Goal: Task Accomplishment & Management: Manage account settings

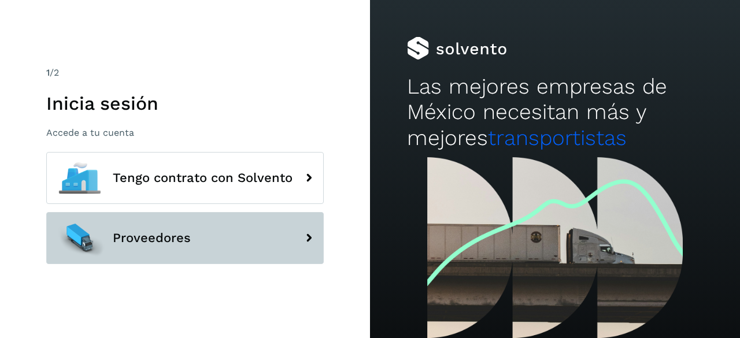
click at [162, 248] on button "Proveedores" at bounding box center [185, 238] width 278 height 52
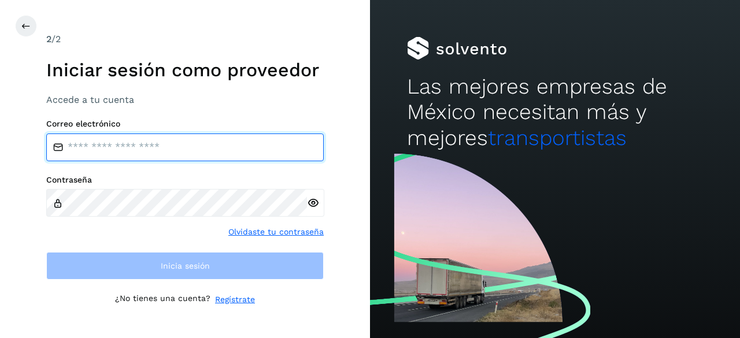
click at [138, 154] on input "email" at bounding box center [185, 148] width 278 height 28
type input "**********"
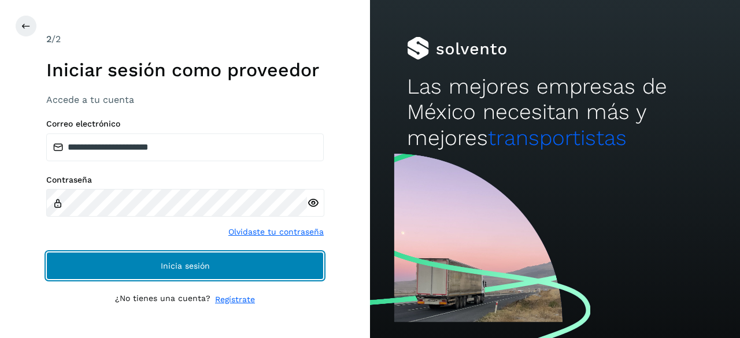
click at [142, 258] on button "Inicia sesión" at bounding box center [185, 266] width 278 height 28
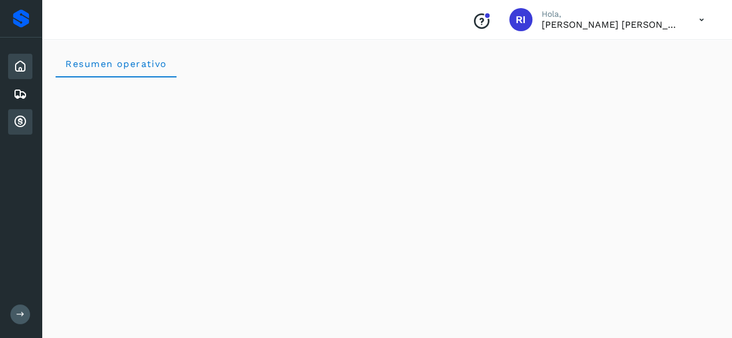
click at [16, 121] on icon at bounding box center [20, 122] width 14 height 14
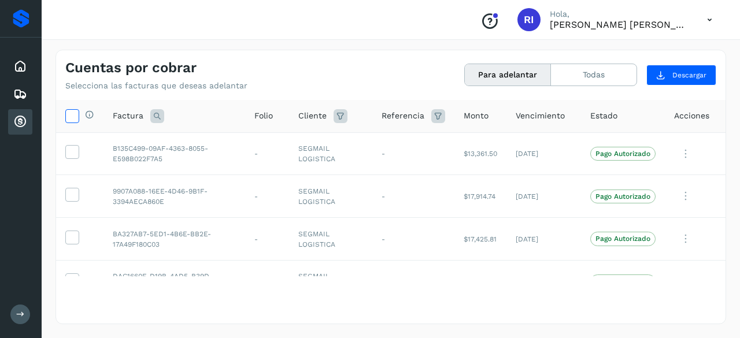
click at [67, 110] on icon at bounding box center [72, 115] width 12 height 12
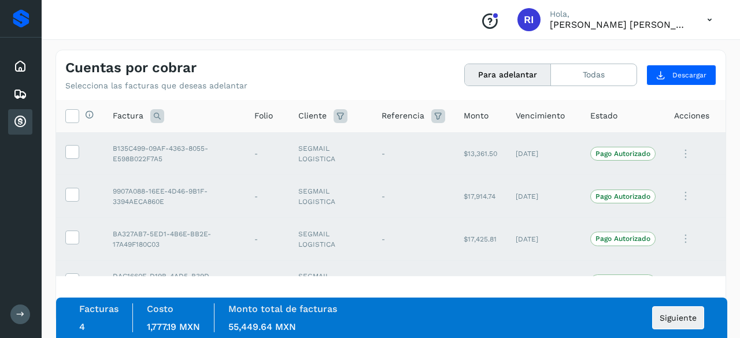
scroll to position [26, 0]
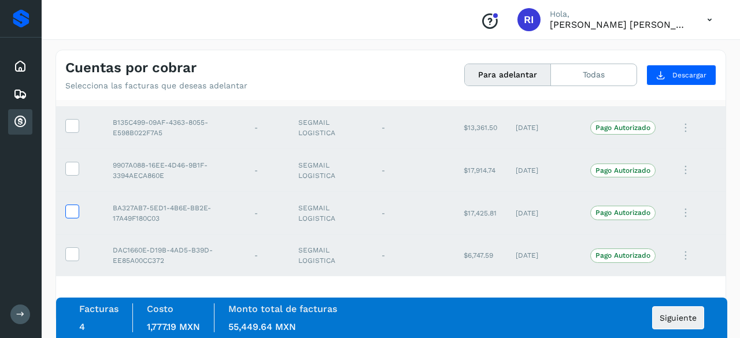
click at [78, 217] on span at bounding box center [72, 214] width 12 height 8
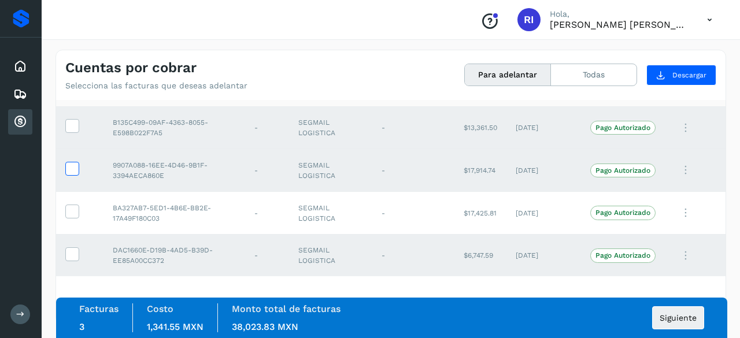
click at [71, 168] on icon at bounding box center [72, 168] width 12 height 12
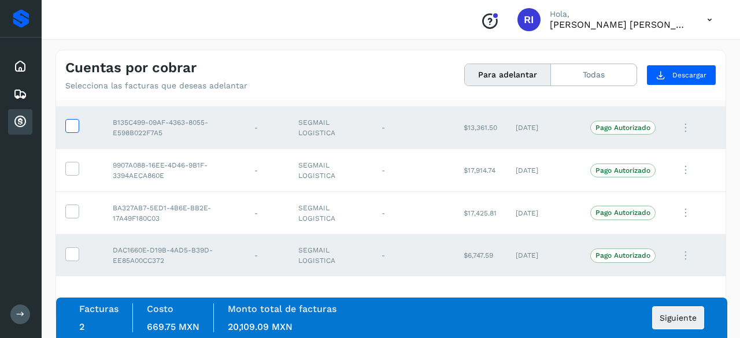
click at [69, 130] on icon at bounding box center [72, 125] width 12 height 12
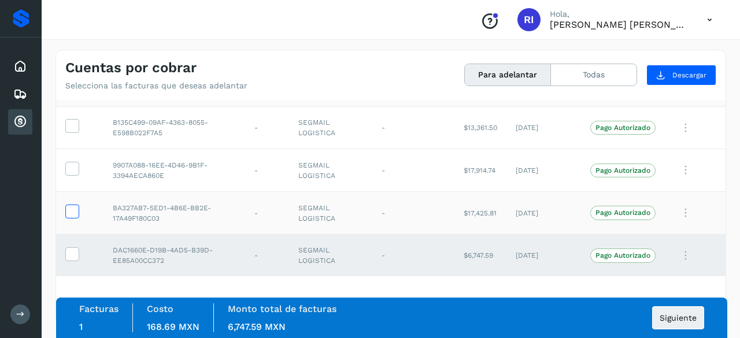
click at [72, 208] on icon at bounding box center [72, 211] width 12 height 12
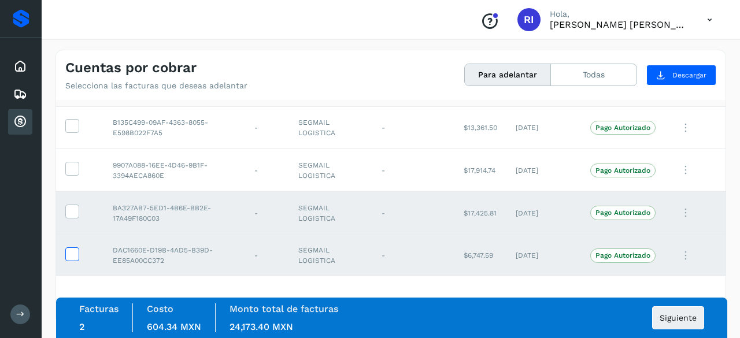
click at [72, 250] on icon at bounding box center [72, 254] width 12 height 12
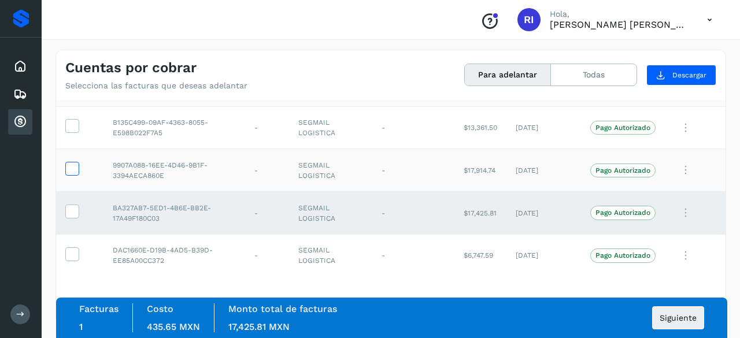
click at [72, 165] on icon at bounding box center [72, 168] width 12 height 12
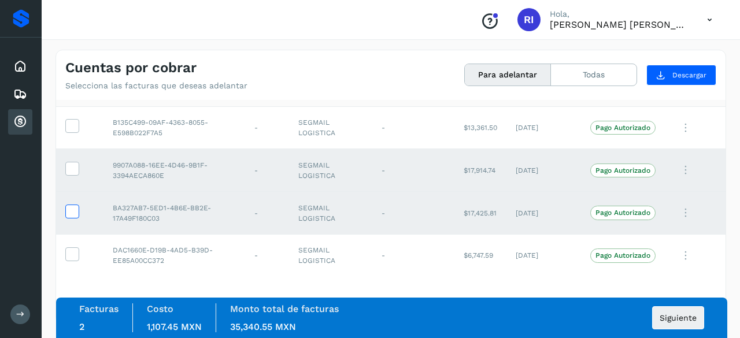
click at [73, 210] on icon at bounding box center [72, 211] width 12 height 12
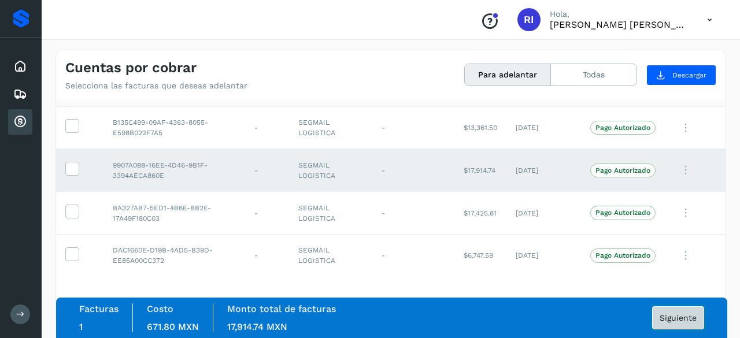
click at [669, 318] on span "Siguiente" at bounding box center [678, 318] width 37 height 8
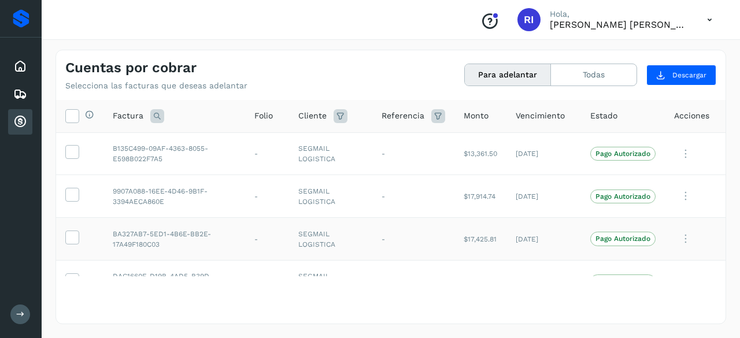
scroll to position [26, 0]
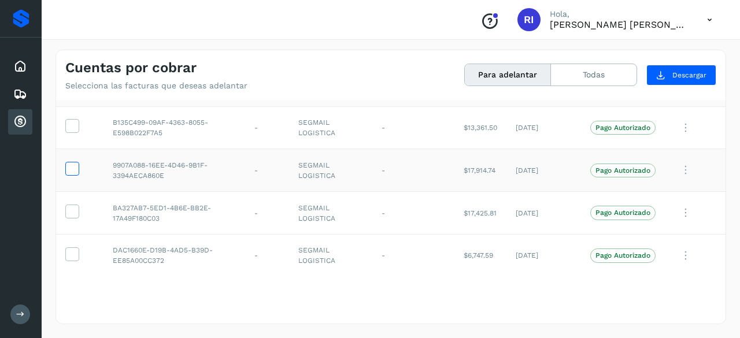
click at [66, 163] on td at bounding box center [79, 170] width 47 height 43
click at [70, 165] on icon at bounding box center [72, 168] width 12 height 12
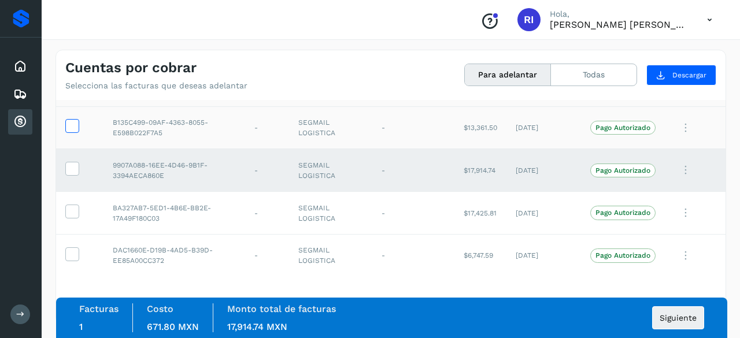
click at [70, 124] on icon at bounding box center [72, 125] width 12 height 12
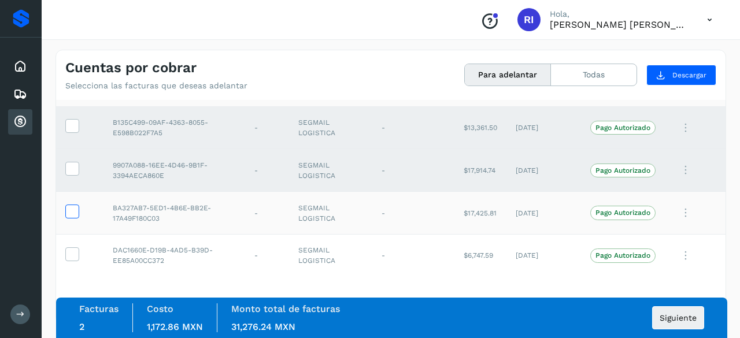
click at [72, 209] on icon at bounding box center [72, 211] width 12 height 12
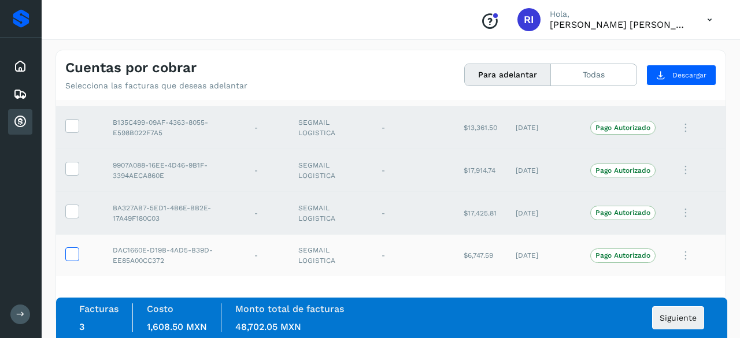
click at [71, 256] on icon at bounding box center [72, 254] width 12 height 12
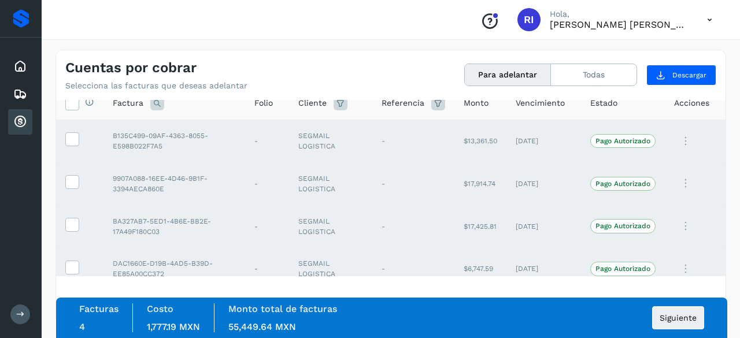
scroll to position [0, 0]
